Goal: Task Accomplishment & Management: Use online tool/utility

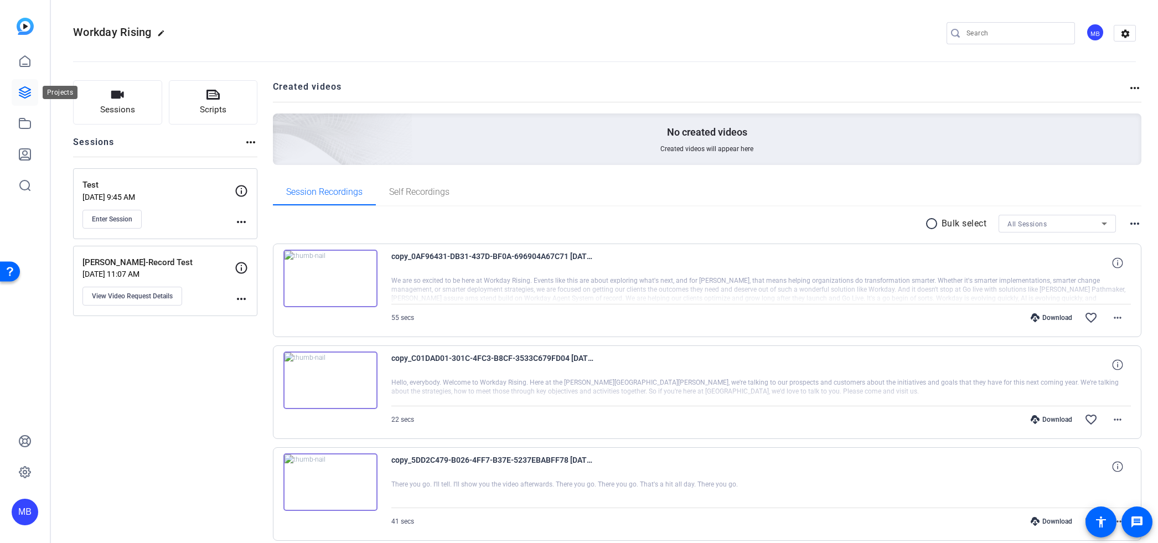
click at [21, 91] on icon at bounding box center [24, 92] width 11 height 11
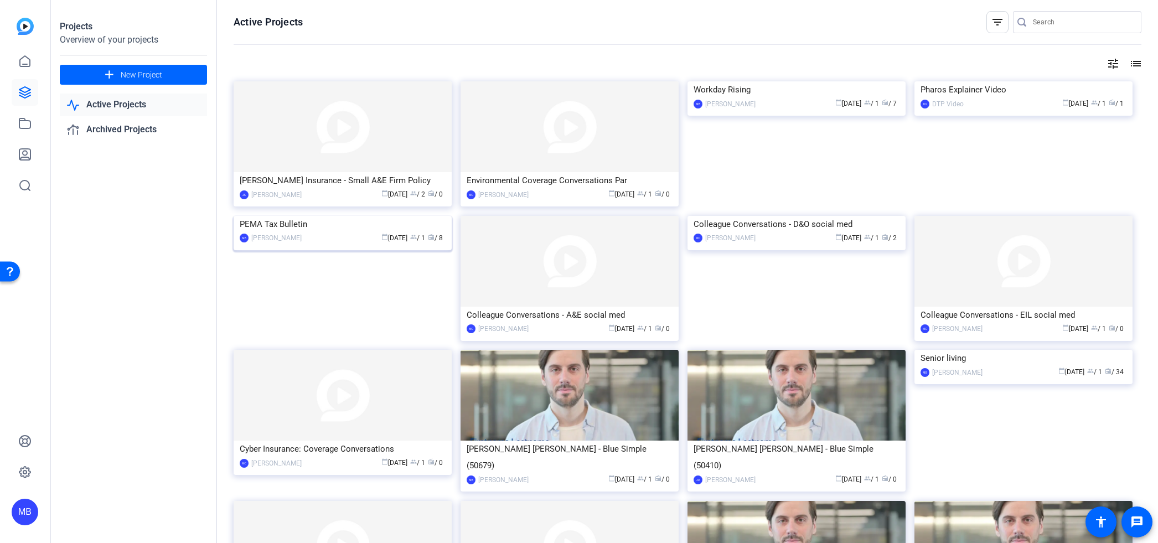
click at [339, 216] on img at bounding box center [343, 216] width 218 height 0
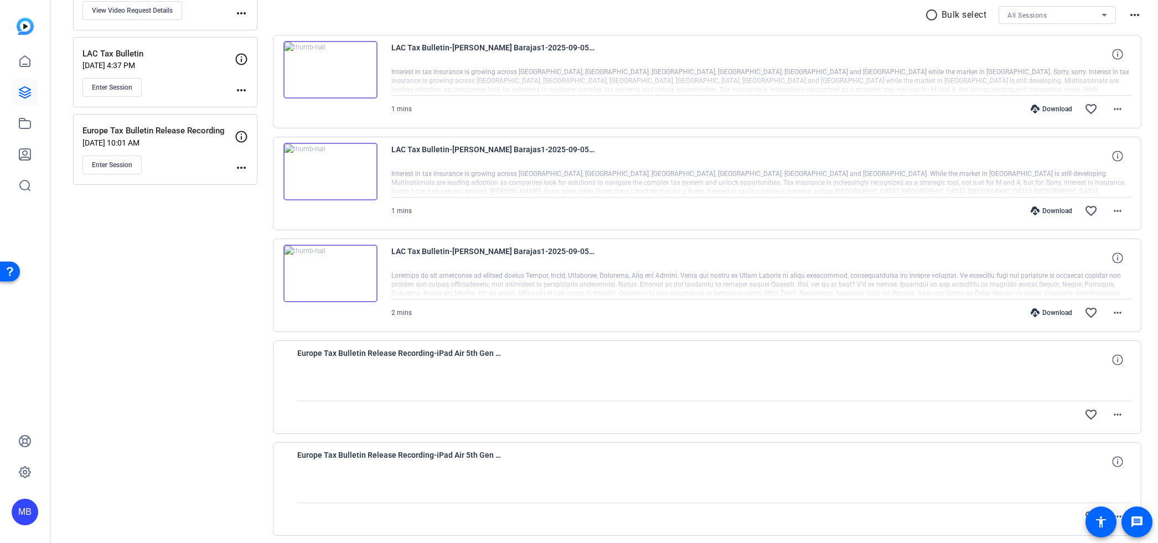
scroll to position [216, 0]
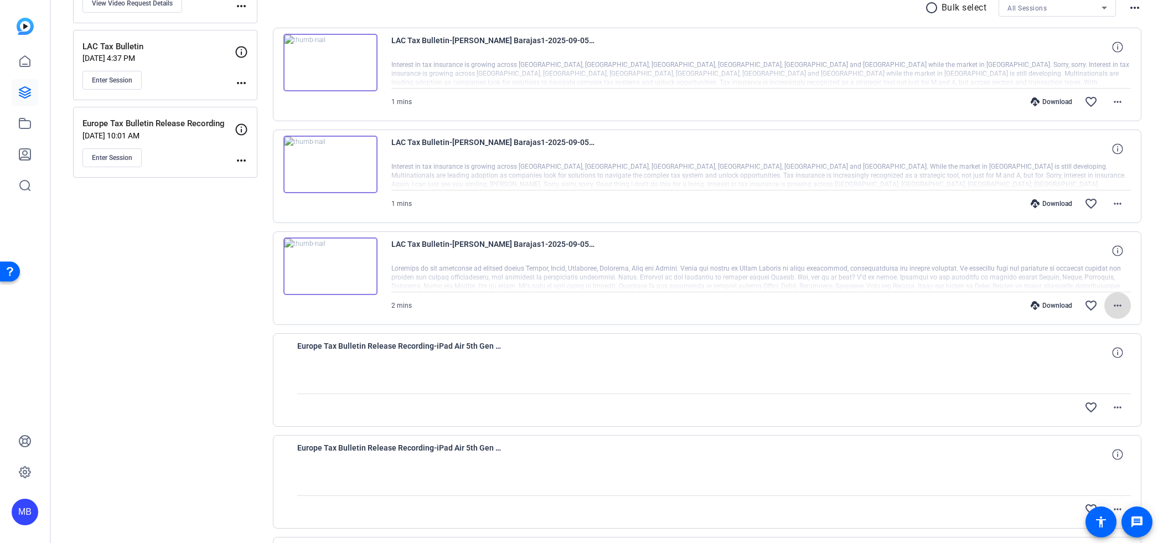
click at [1114, 306] on mat-icon "more_horiz" at bounding box center [1117, 305] width 13 height 13
click at [947, 250] on div at bounding box center [579, 271] width 1158 height 543
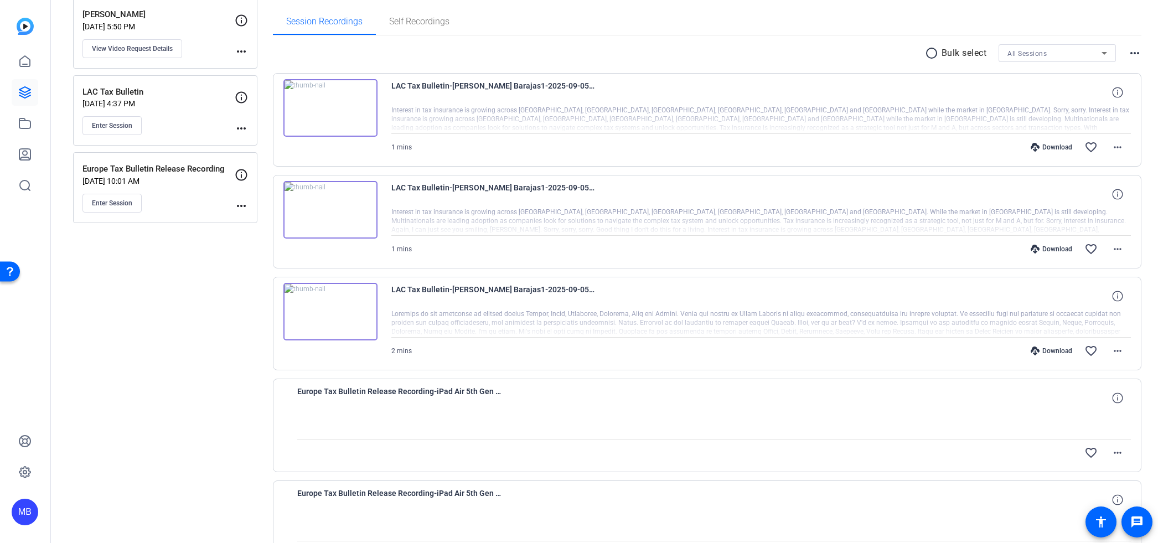
scroll to position [111, 0]
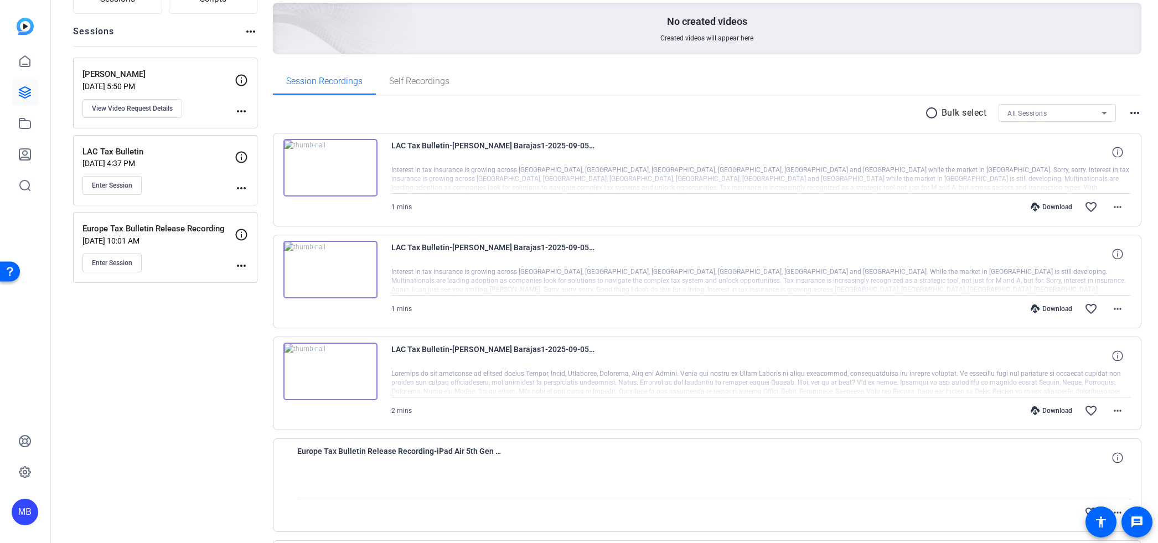
click at [239, 157] on icon at bounding box center [241, 157] width 13 height 13
click at [244, 189] on mat-icon "more_horiz" at bounding box center [241, 188] width 13 height 13
click at [115, 182] on div at bounding box center [579, 271] width 1158 height 543
click at [111, 186] on span "Enter Session" at bounding box center [112, 185] width 40 height 9
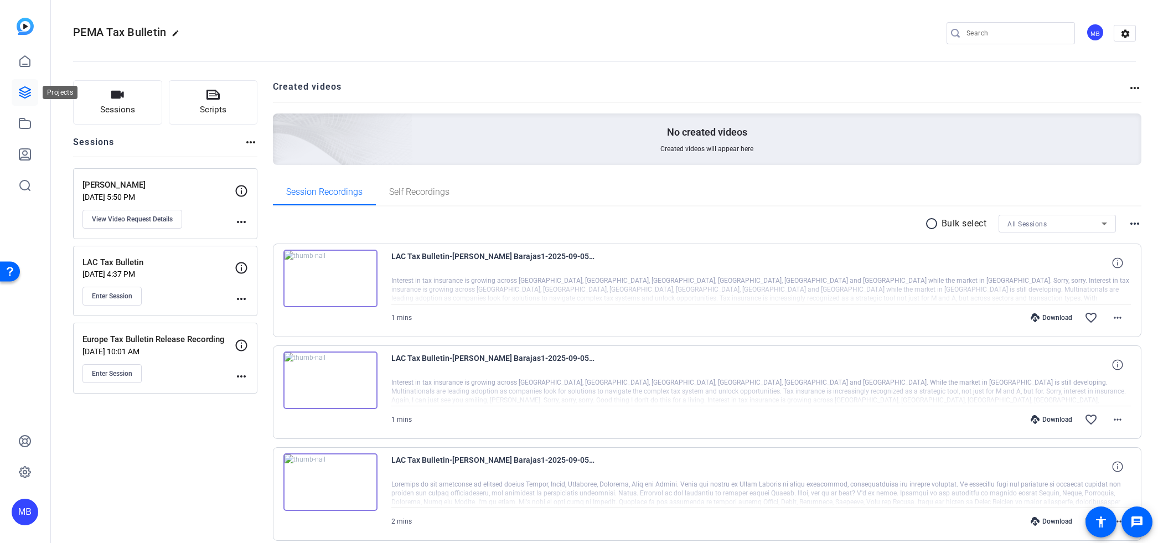
click at [28, 94] on icon at bounding box center [24, 92] width 11 height 11
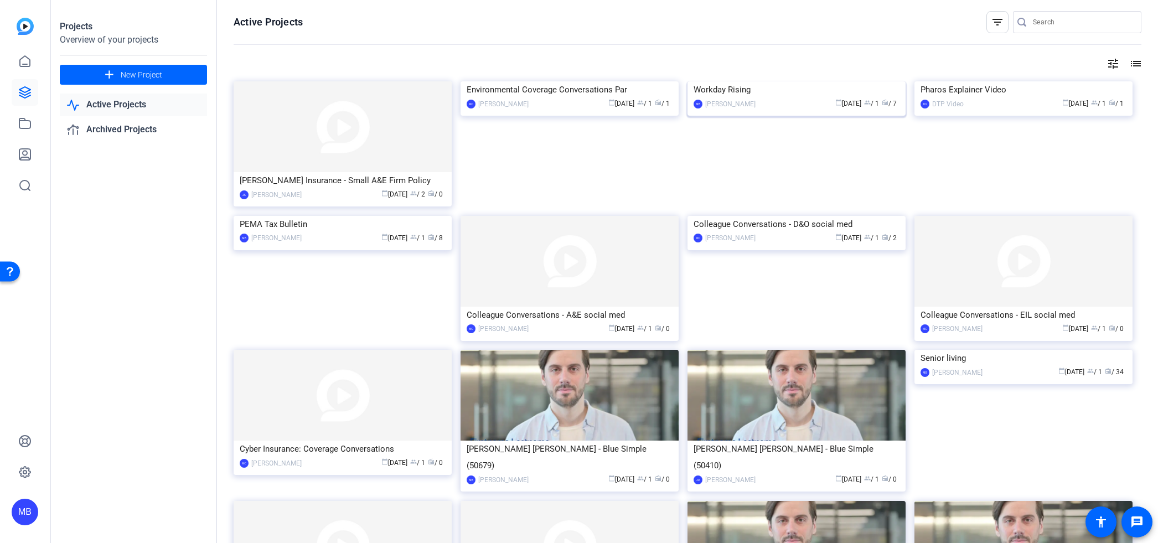
click at [769, 81] on img at bounding box center [797, 81] width 218 height 0
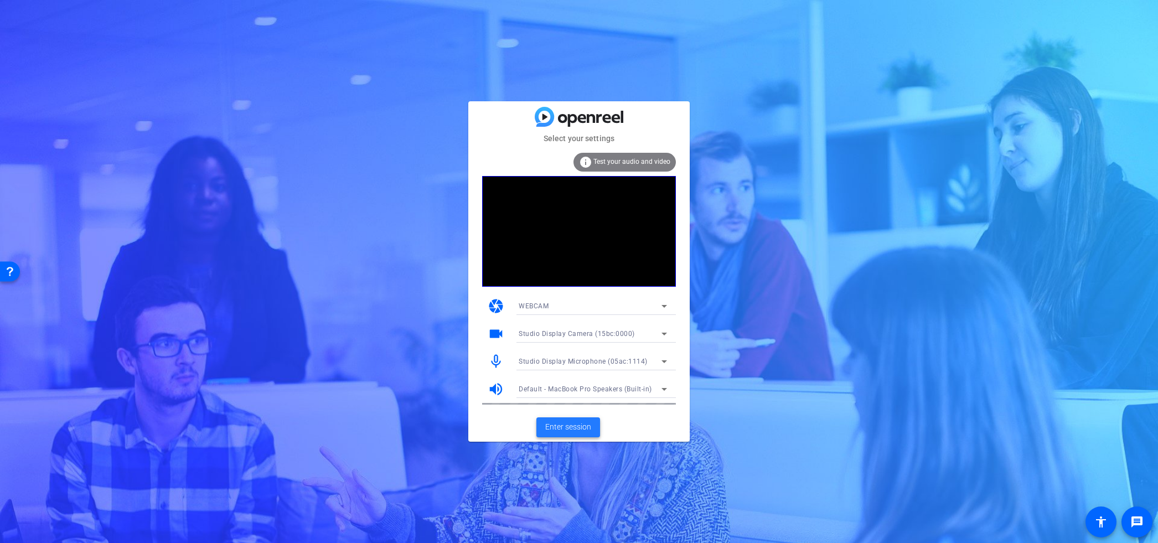
click at [573, 428] on span "Enter session" at bounding box center [568, 427] width 46 height 12
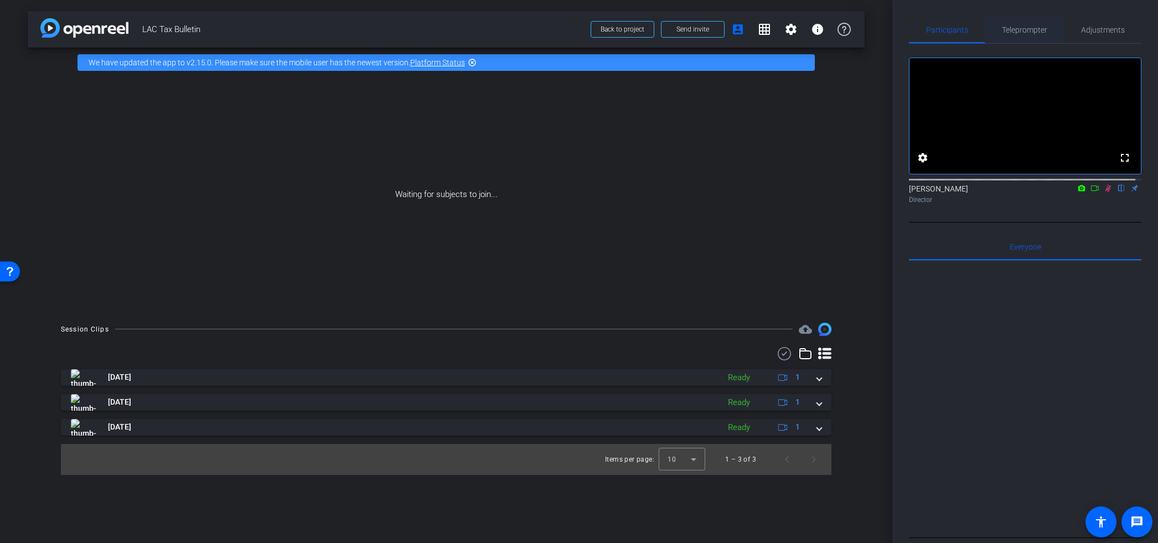
click at [1036, 26] on span "Teleprompter" at bounding box center [1024, 30] width 45 height 8
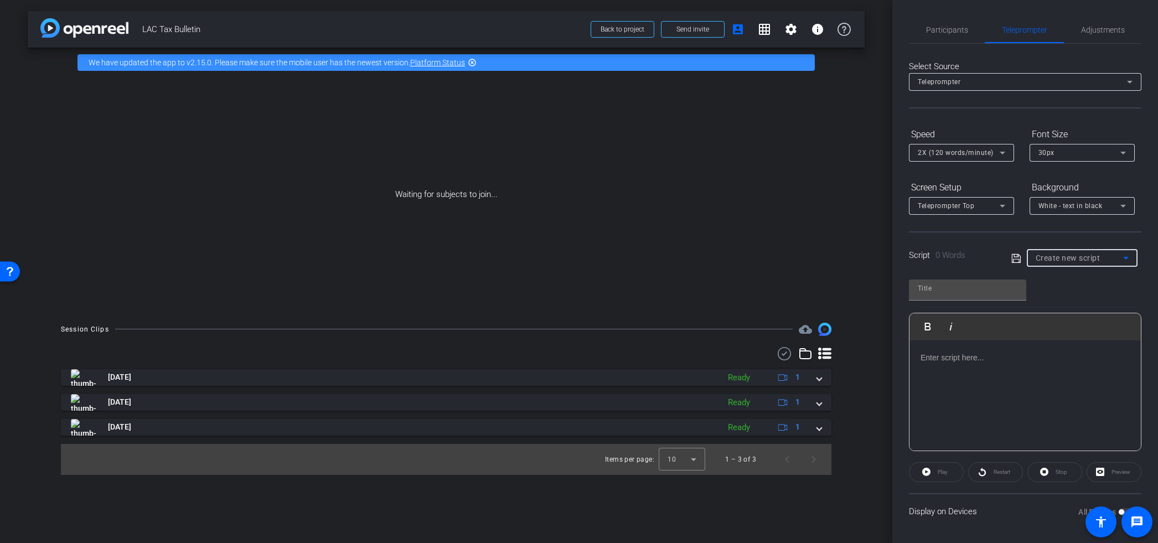
click at [1085, 260] on span "Create new script" at bounding box center [1068, 258] width 65 height 9
click at [1074, 315] on mat-option "LAC" at bounding box center [1078, 316] width 108 height 18
type input "LAC"
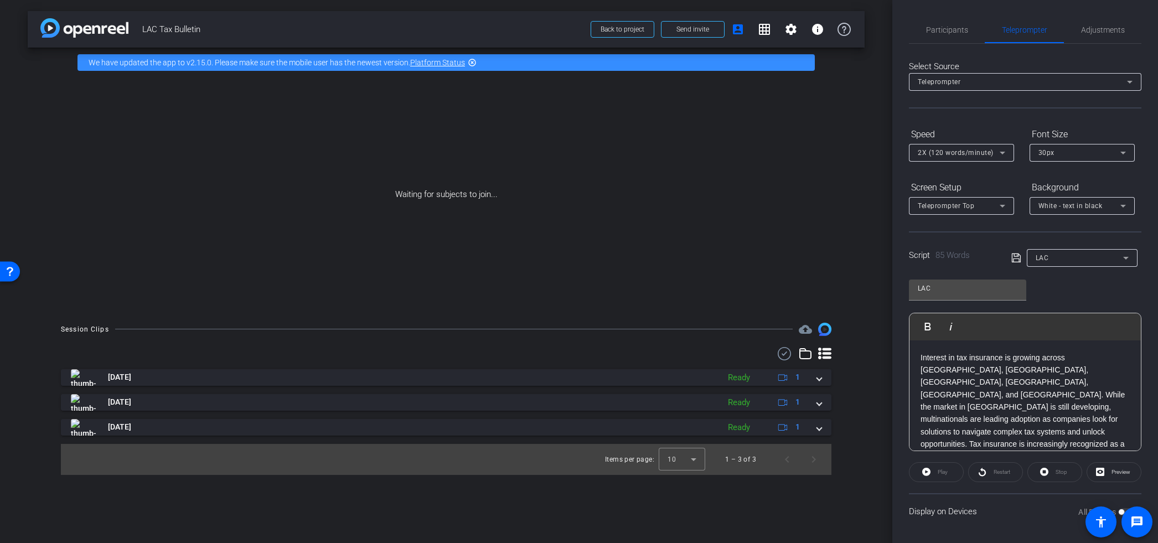
click at [1026, 374] on span "Interest in tax insurance is growing across Mexico, Chile, Argentina, Colombia,…" at bounding box center [1024, 432] width 207 height 158
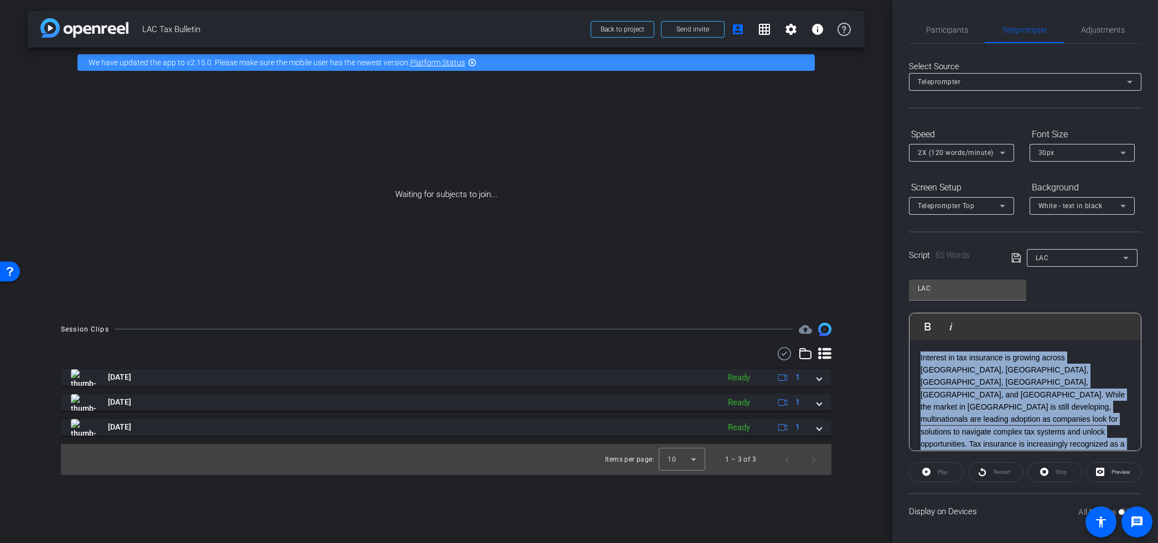
click at [1026, 374] on span "Interest in tax insurance is growing across Mexico, Chile, Argentina, Colombia,…" at bounding box center [1024, 432] width 207 height 158
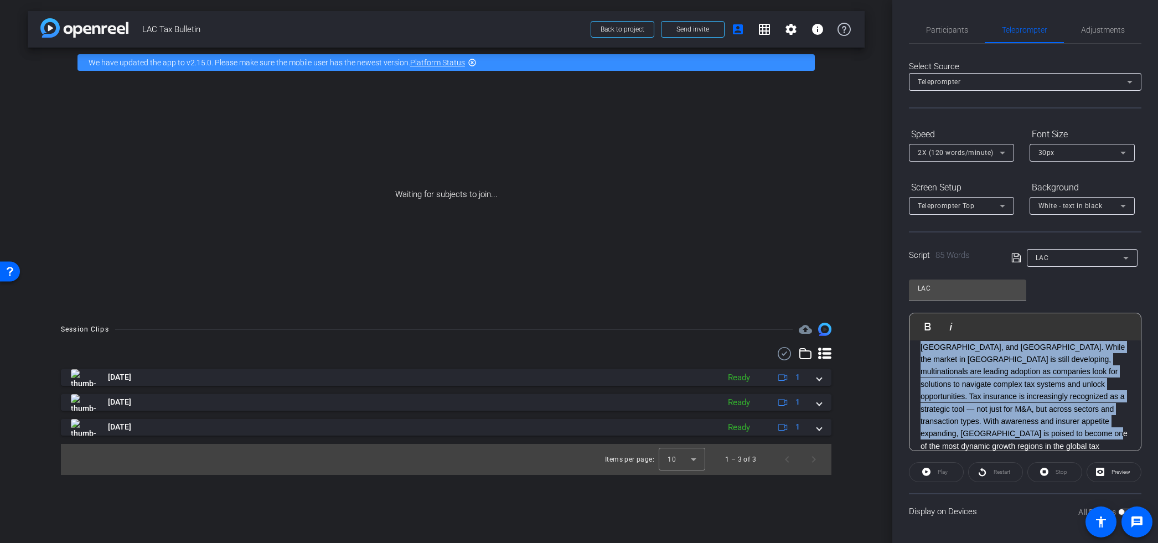
copy span "Interest in tax insurance is growing across Mexico, Chile, Argentina, Colombia,…"
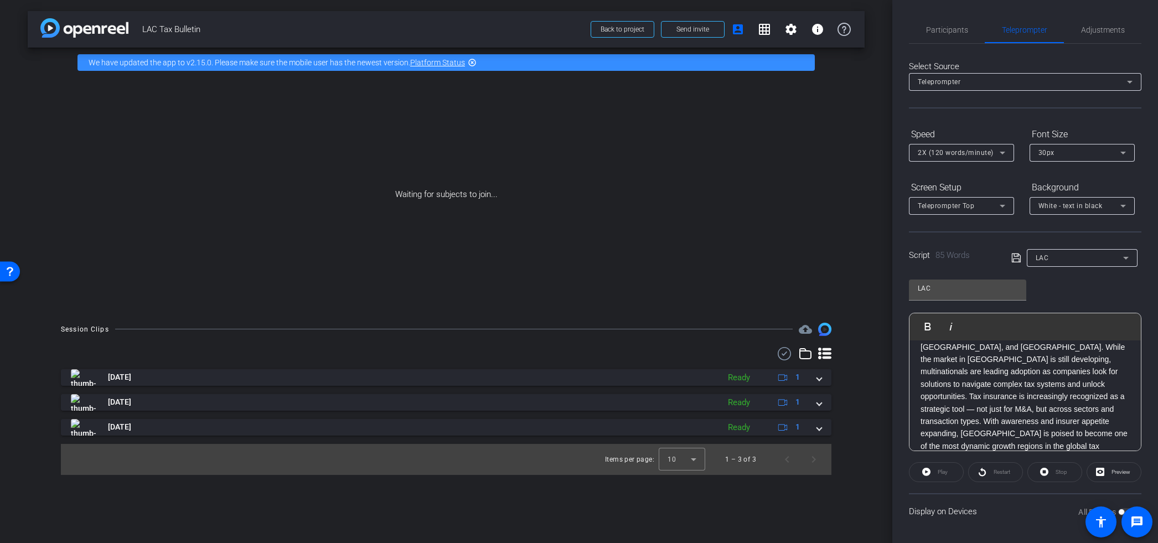
click at [993, 383] on span "Interest in tax insurance is growing across Mexico, Chile, Argentina, Colombia,…" at bounding box center [1024, 385] width 207 height 158
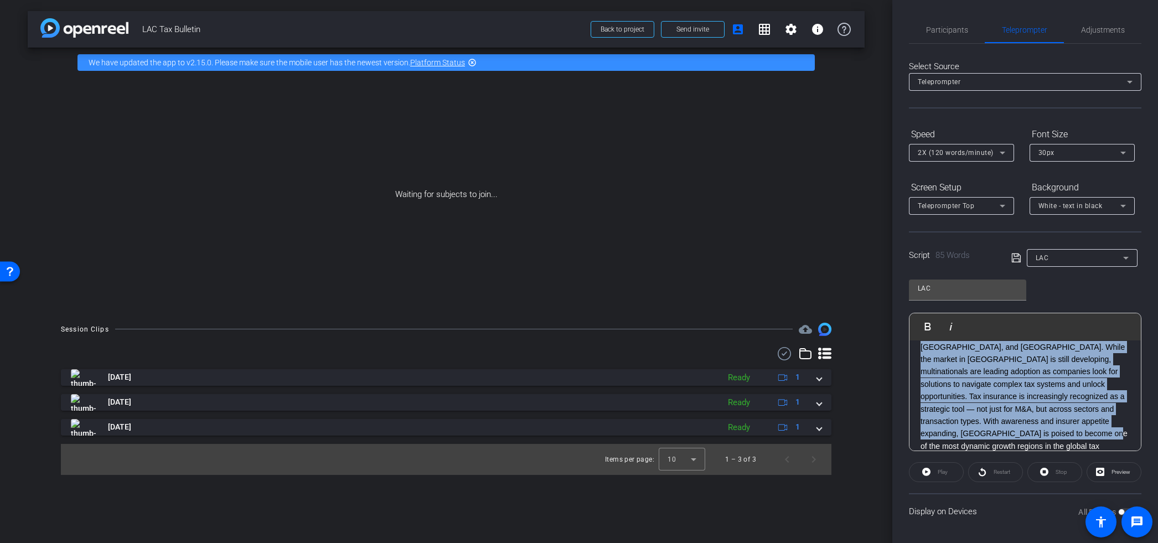
copy span "Interest in tax insurance is growing across Mexico, Chile, Argentina, Colombia,…"
